Goal: Find contact information: Find contact information

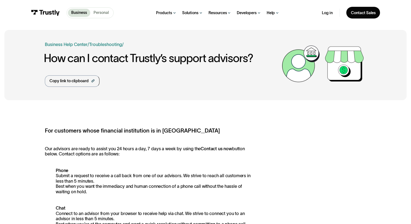
click at [105, 16] on p "Personal" at bounding box center [101, 13] width 15 height 6
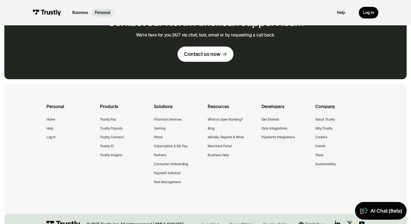
scroll to position [340, 0]
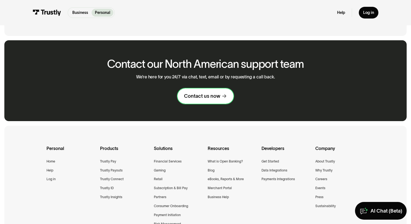
click at [220, 98] on link "Contact us now" at bounding box center [206, 95] width 56 height 15
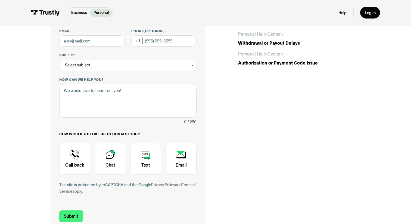
scroll to position [47, 0]
